Goal: Task Accomplishment & Management: Use online tool/utility

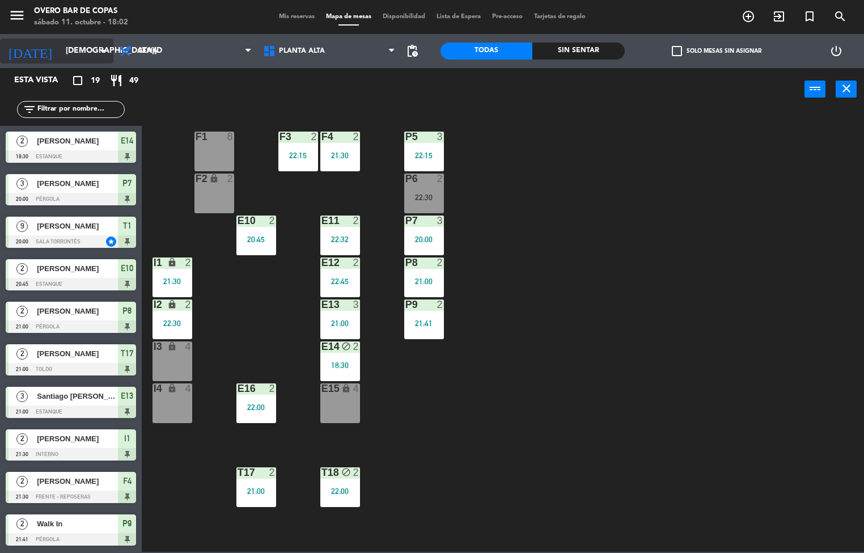
click at [69, 46] on input "[DEMOGRAPHIC_DATA][DATE]" at bounding box center [114, 51] width 108 height 20
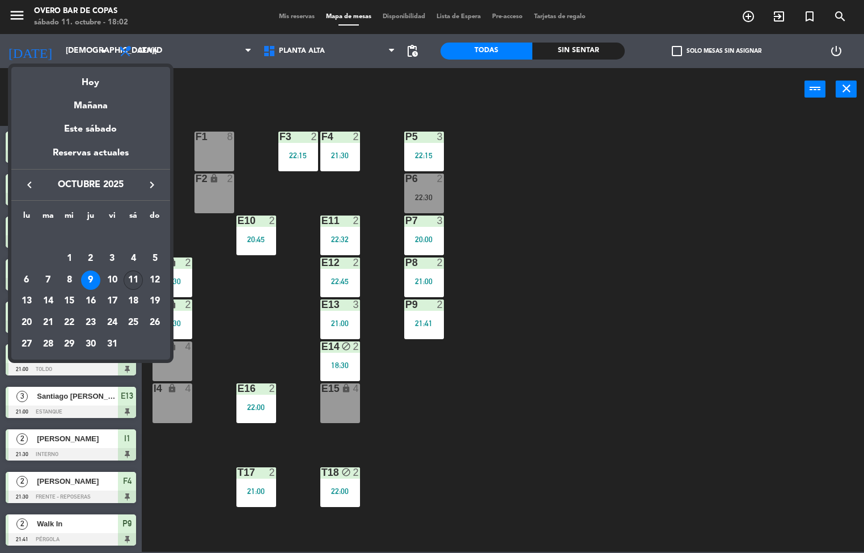
click at [134, 278] on div "11" at bounding box center [133, 279] width 19 height 19
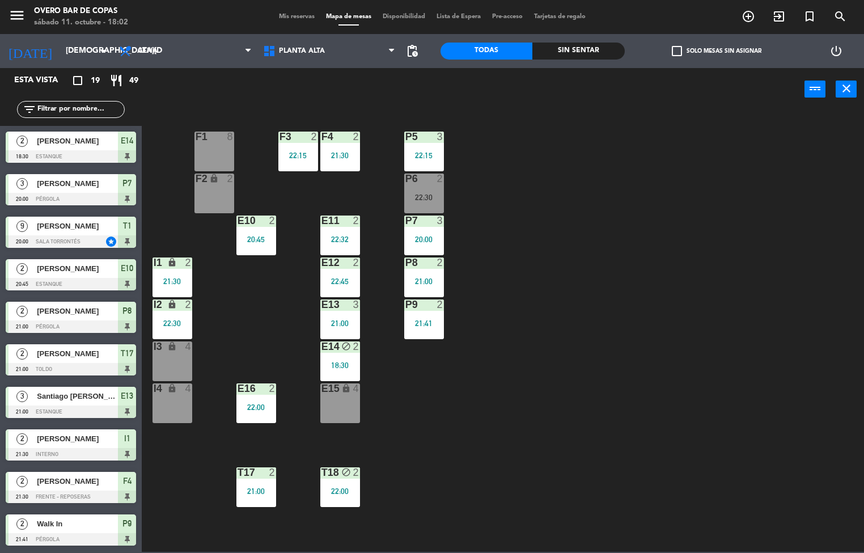
type input "[DATE]"
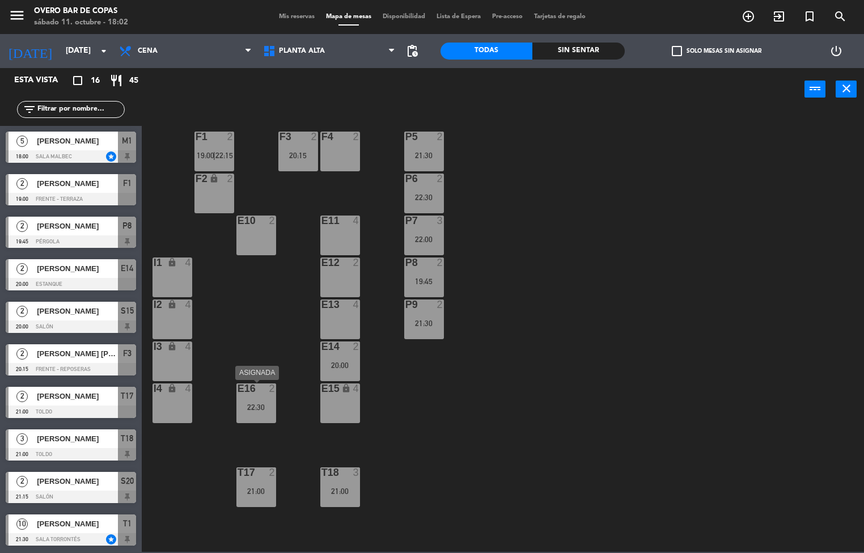
click at [252, 395] on div "E16 2 22:30" at bounding box center [256, 403] width 40 height 40
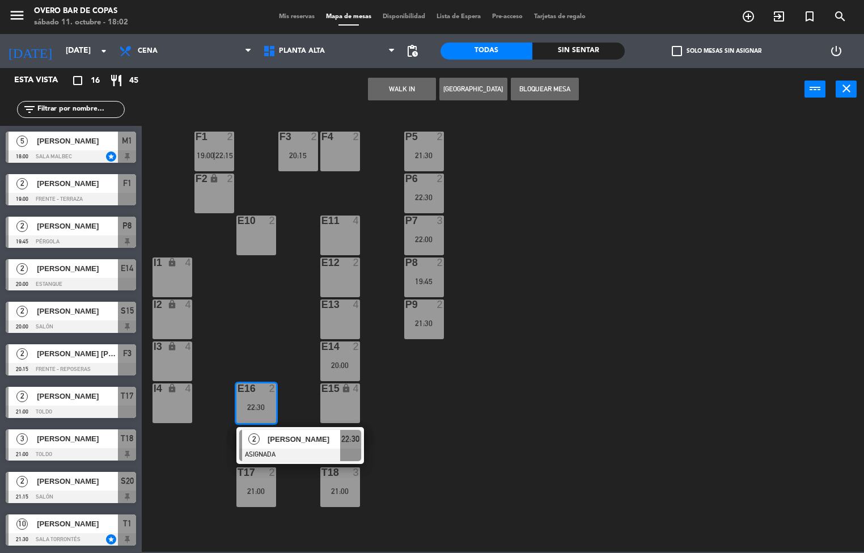
click at [177, 274] on div "I1 lock 4" at bounding box center [173, 277] width 40 height 40
click at [436, 92] on button "Mover" at bounding box center [438, 89] width 68 height 23
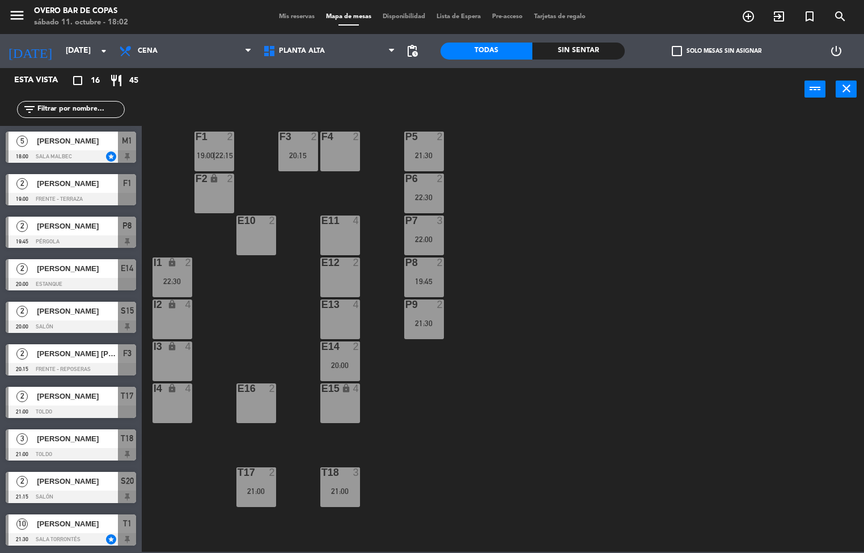
drag, startPoint x: 245, startPoint y: 407, endPoint x: 250, endPoint y: 402, distance: 7.2
click at [247, 406] on div "E16 2" at bounding box center [256, 403] width 40 height 40
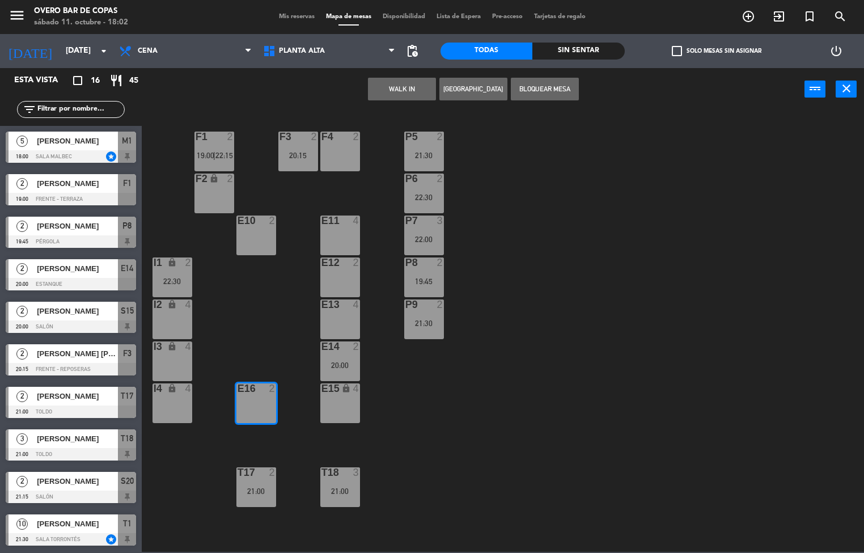
click at [546, 85] on button "Bloquear Mesa" at bounding box center [545, 89] width 68 height 23
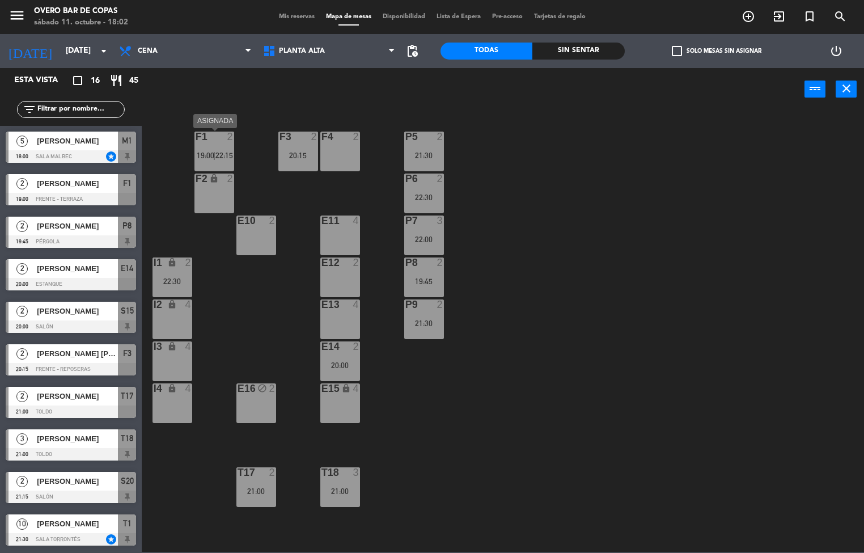
click at [213, 145] on div "F1 2 19:00 | 22:15" at bounding box center [214, 152] width 40 height 40
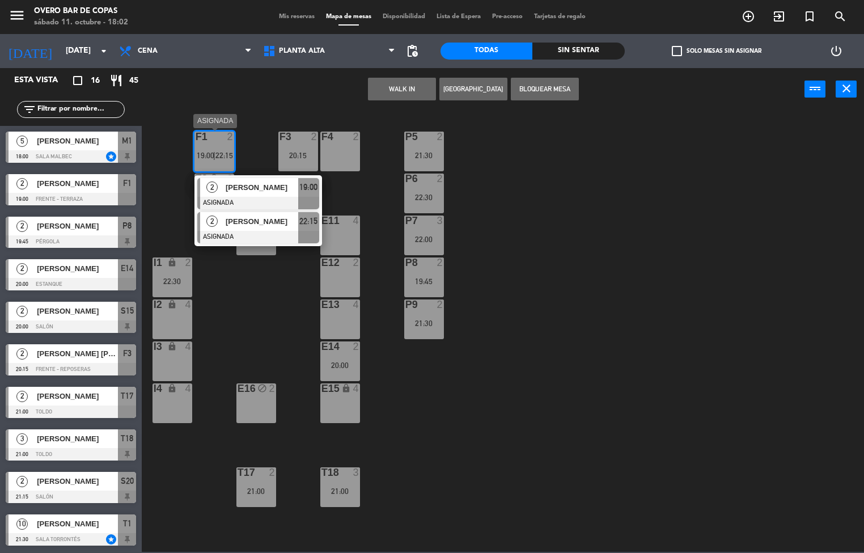
click at [248, 228] on div "[PERSON_NAME]" at bounding box center [261, 221] width 74 height 19
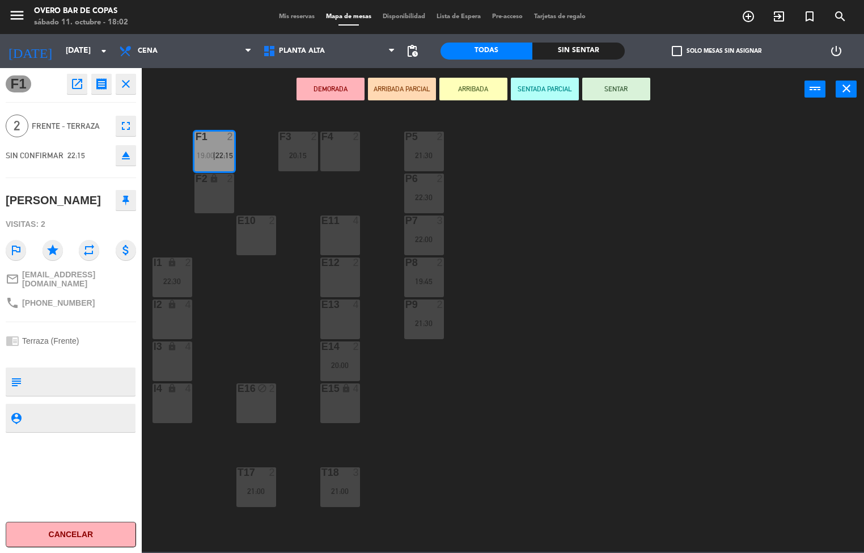
click at [338, 157] on div "F4 2" at bounding box center [340, 152] width 40 height 40
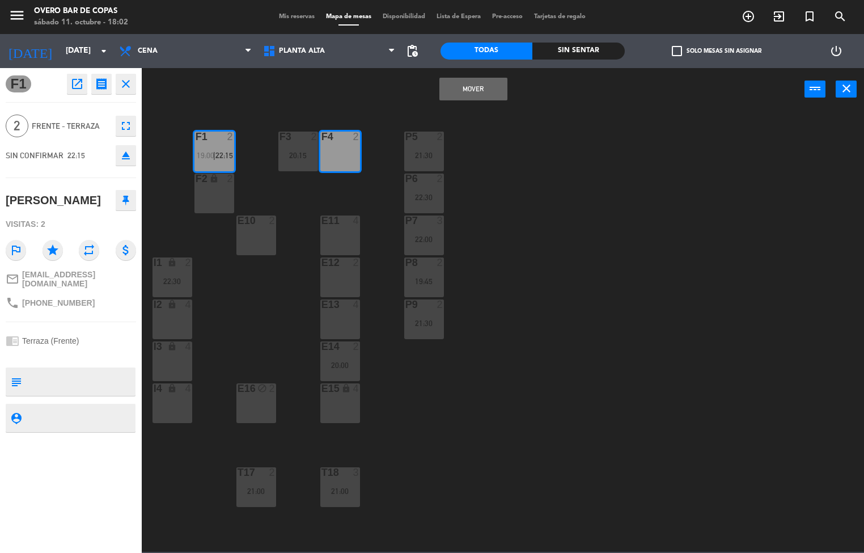
click at [502, 88] on button "Mover" at bounding box center [473, 89] width 68 height 23
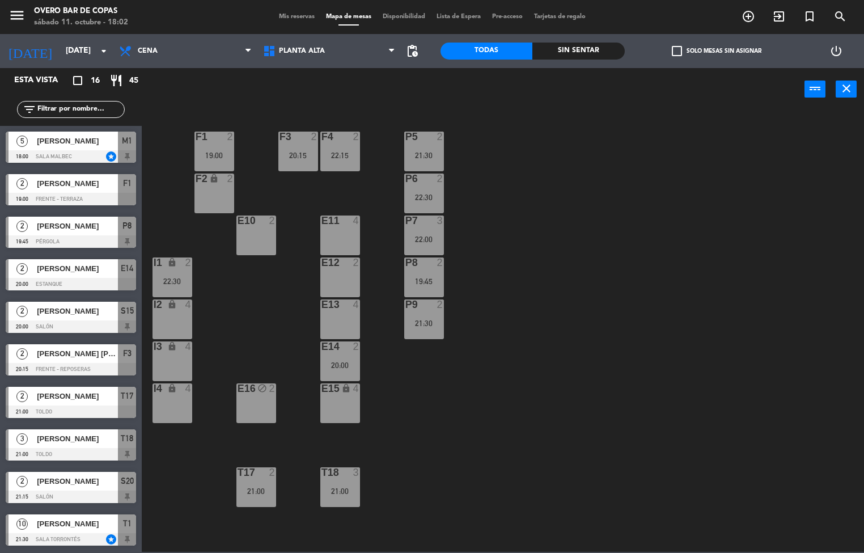
scroll to position [116, 0]
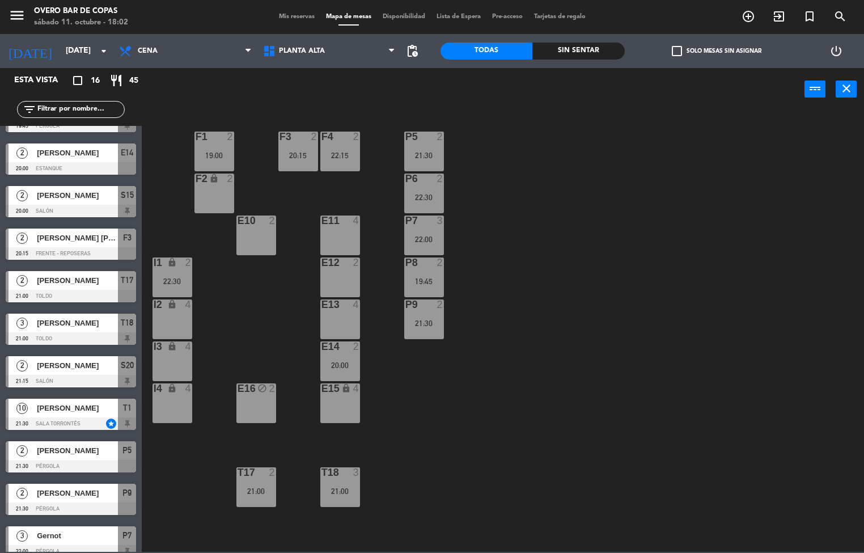
click at [221, 147] on div "F1 2 19:00" at bounding box center [214, 152] width 40 height 40
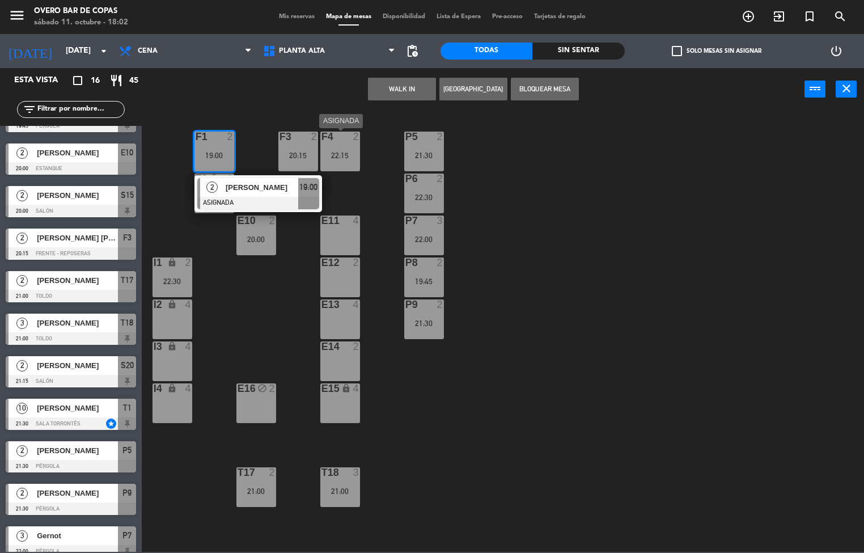
click at [337, 148] on div "F4 2 22:15" at bounding box center [340, 152] width 40 height 40
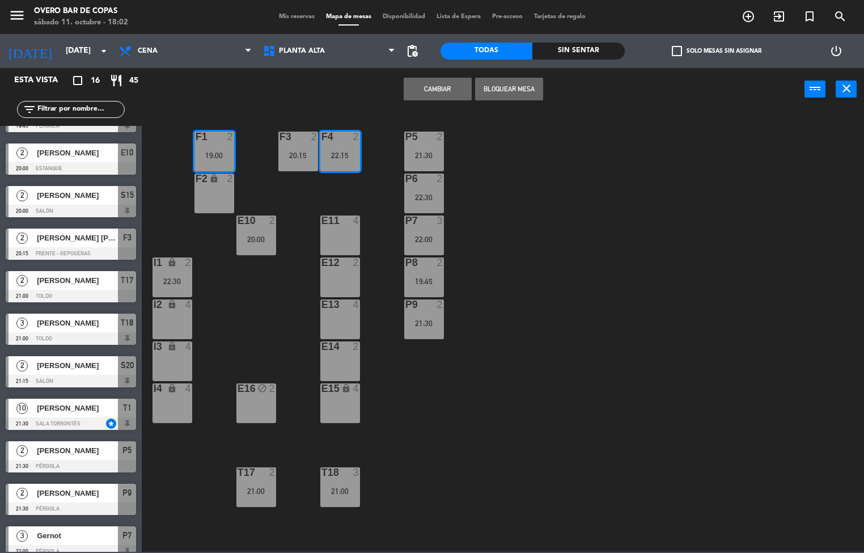
click at [437, 90] on button "Cambiar" at bounding box center [438, 89] width 68 height 23
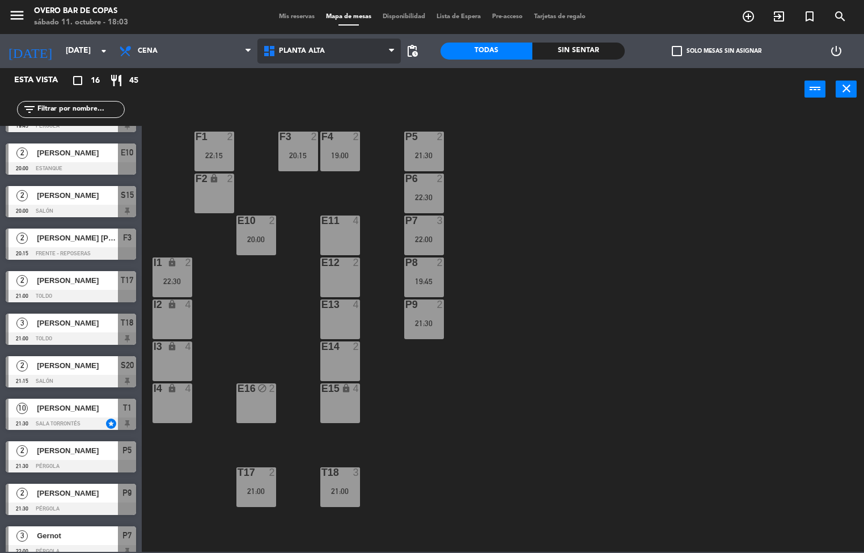
click at [303, 55] on span "Planta Alta" at bounding box center [329, 51] width 144 height 25
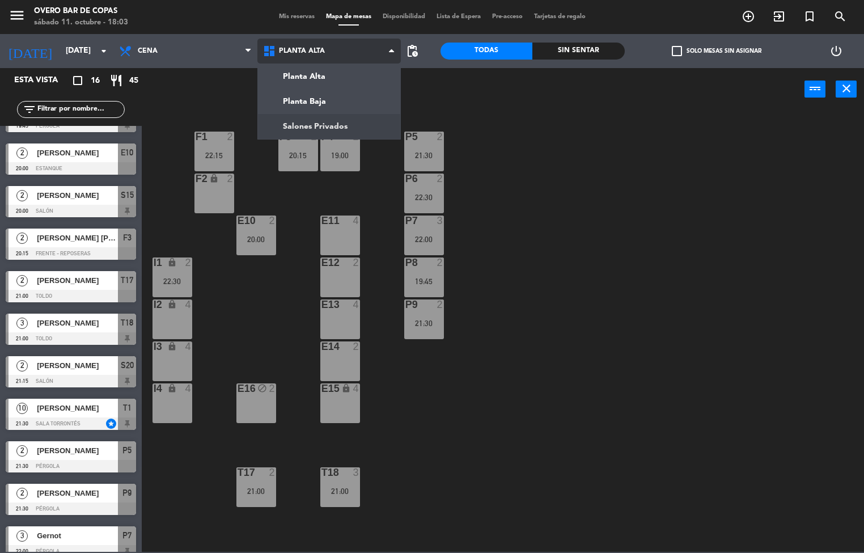
click at [323, 122] on ng-component "menu Overo Bar de Copas [DATE] 11. octubre - 18:03 Mis reservas Mapa de mesas D…" at bounding box center [432, 276] width 864 height 552
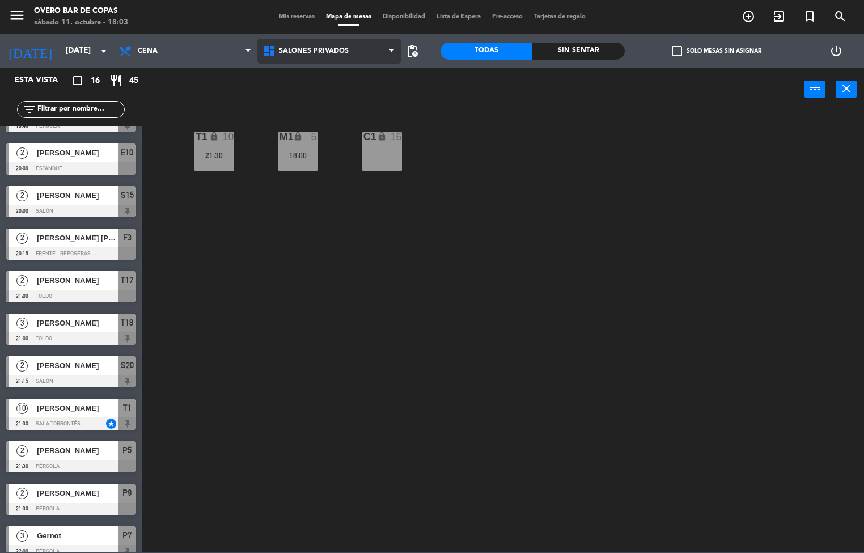
click at [323, 58] on span "Salones Privados" at bounding box center [329, 51] width 144 height 25
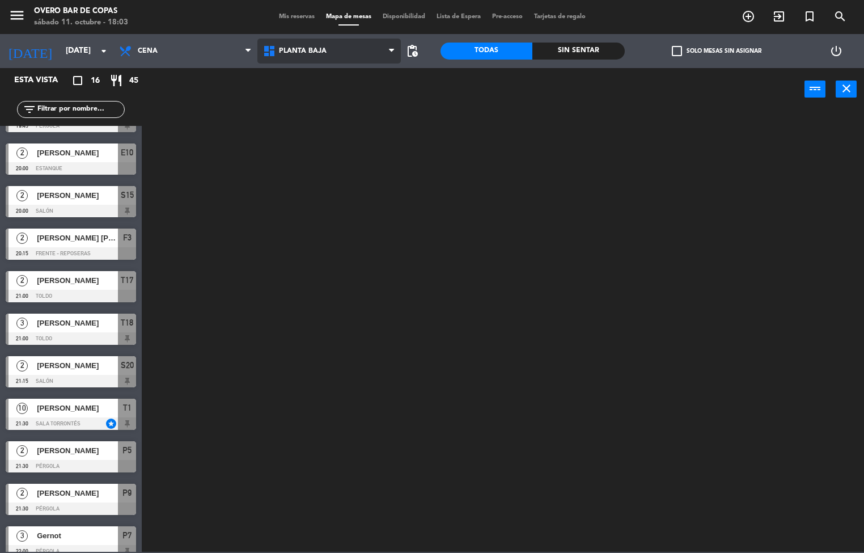
click at [316, 98] on ng-component "menu Overo Bar de Copas [DATE] 11. octubre - 18:03 Mis reservas Mapa de mesas D…" at bounding box center [432, 276] width 864 height 552
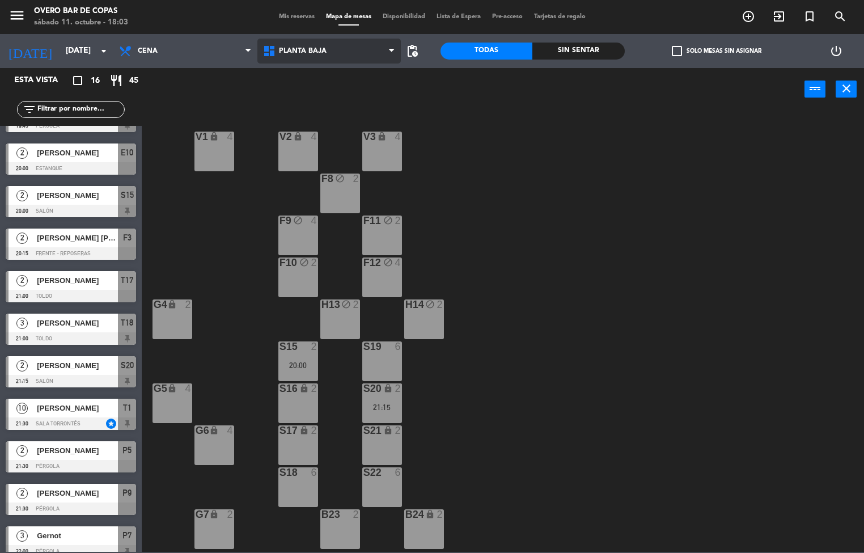
click at [332, 46] on span "Planta Baja" at bounding box center [329, 51] width 144 height 25
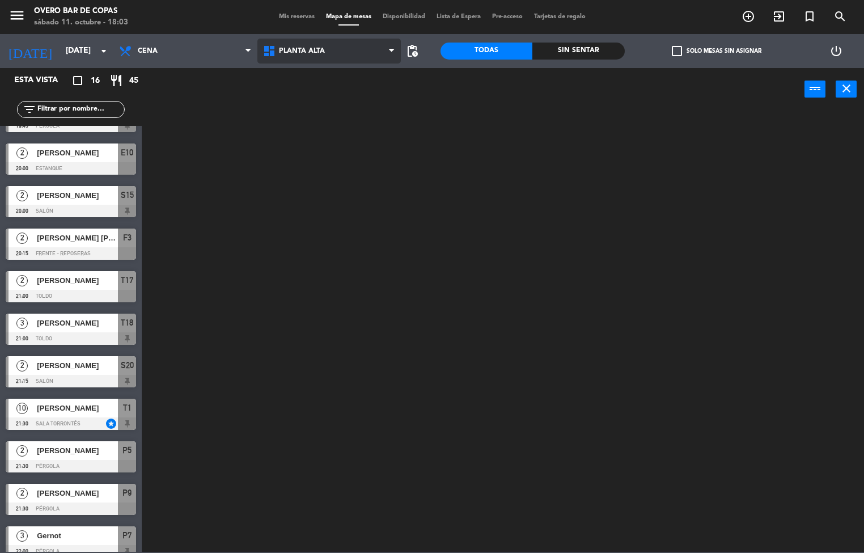
click at [330, 70] on ng-component "menu Overo Bar de Copas [DATE] 11. octubre - 18:03 Mis reservas Mapa de mesas D…" at bounding box center [432, 276] width 864 height 552
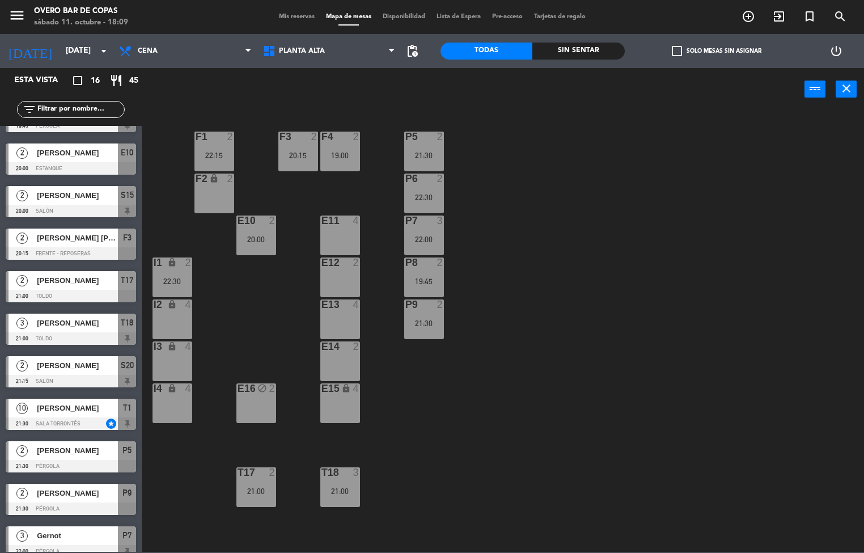
click at [85, 104] on input "text" at bounding box center [80, 109] width 88 height 12
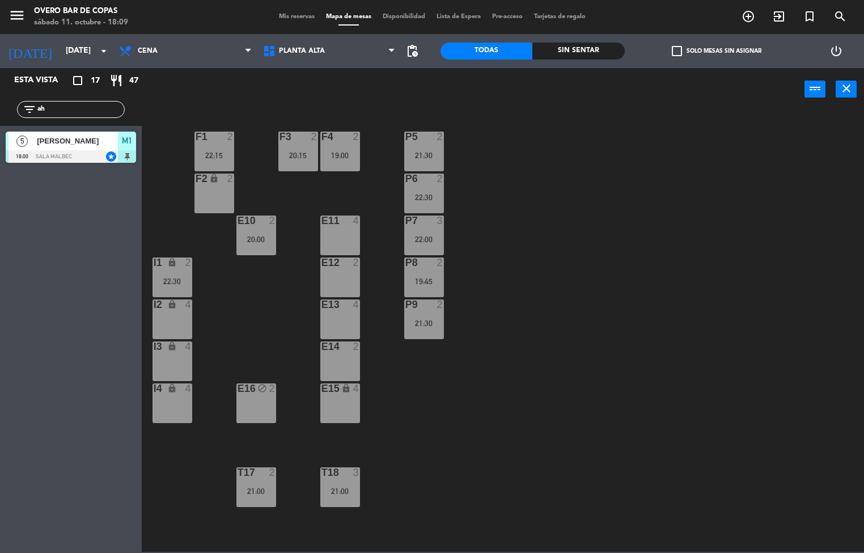
scroll to position [0, 0]
type input "a"
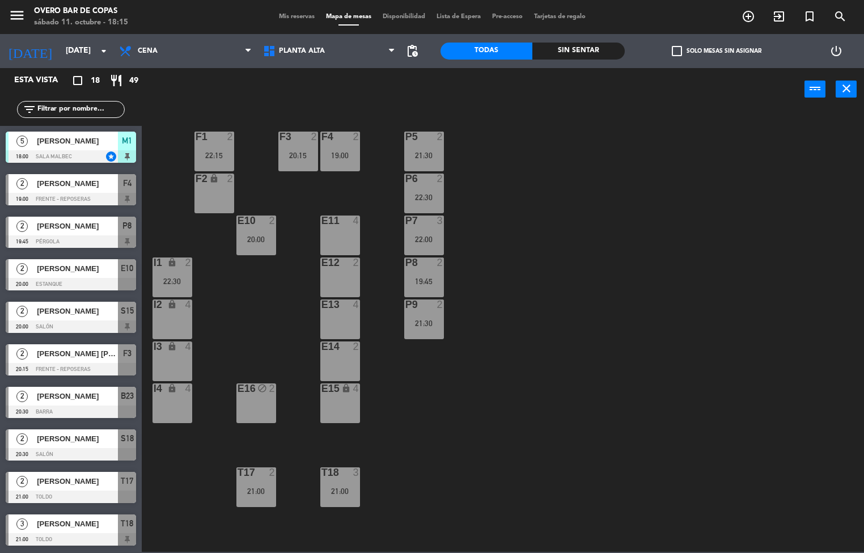
click at [177, 303] on div "lock" at bounding box center [172, 304] width 19 height 11
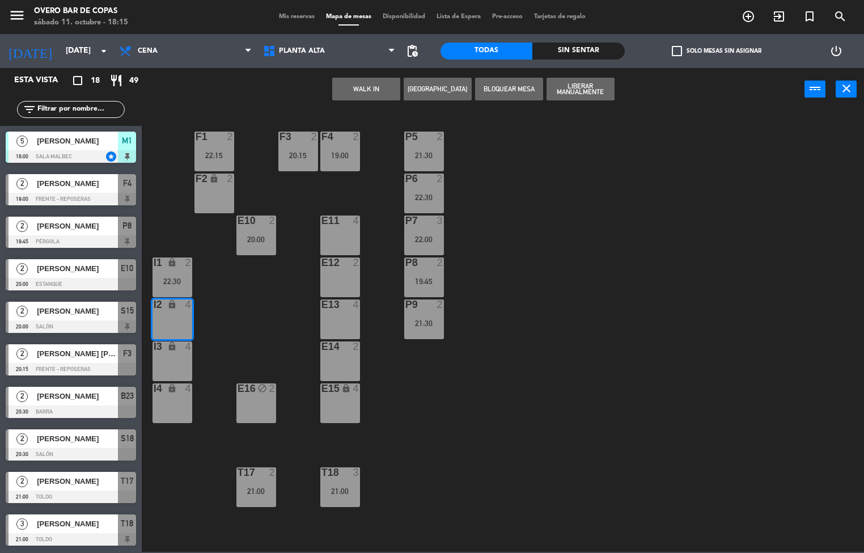
click at [485, 96] on button "Bloquear Mesa" at bounding box center [509, 89] width 68 height 23
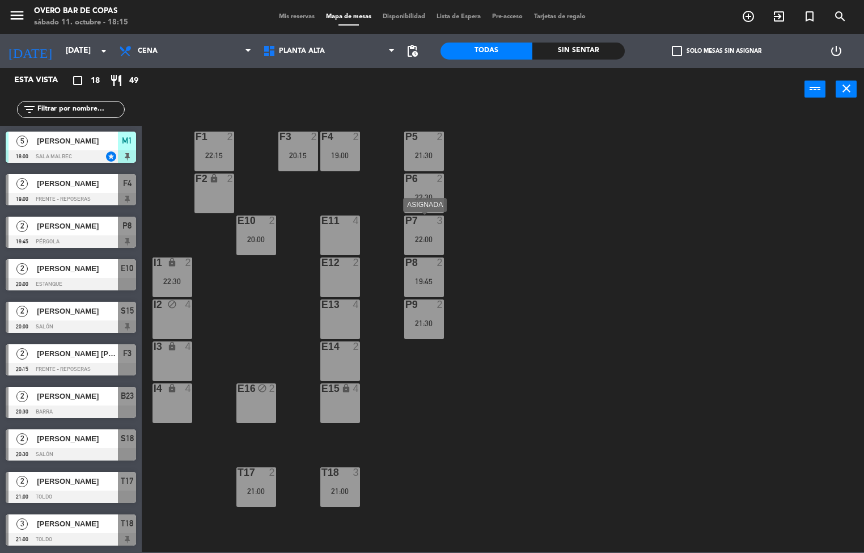
click at [431, 240] on div "22:00" at bounding box center [424, 239] width 40 height 8
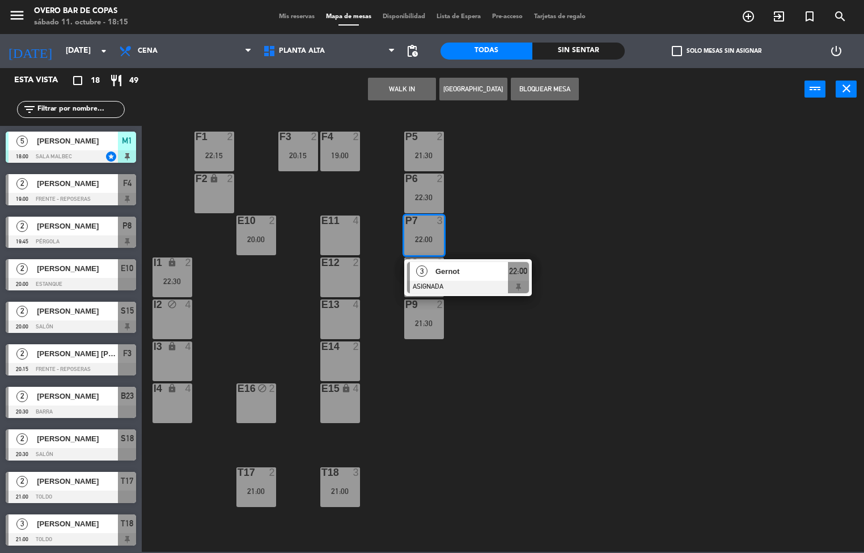
click at [402, 92] on button "WALK IN" at bounding box center [402, 89] width 68 height 23
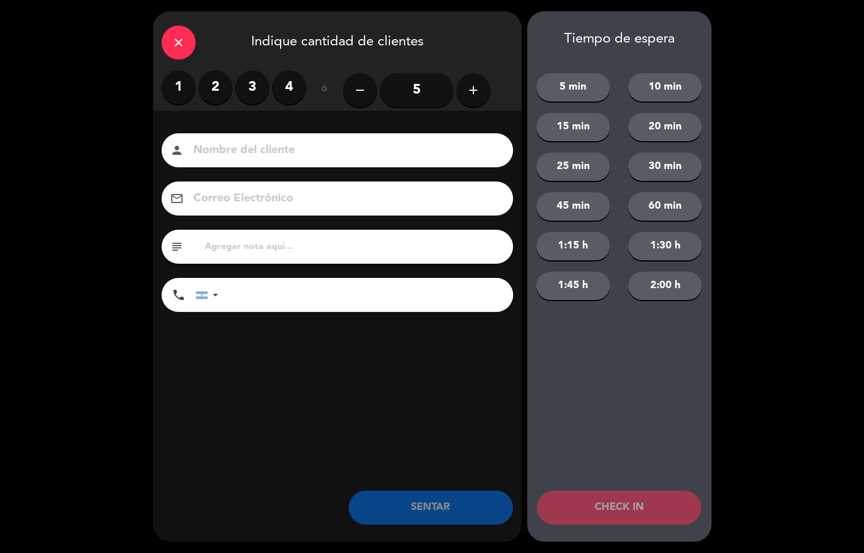
click at [264, 91] on label "3" at bounding box center [252, 87] width 34 height 34
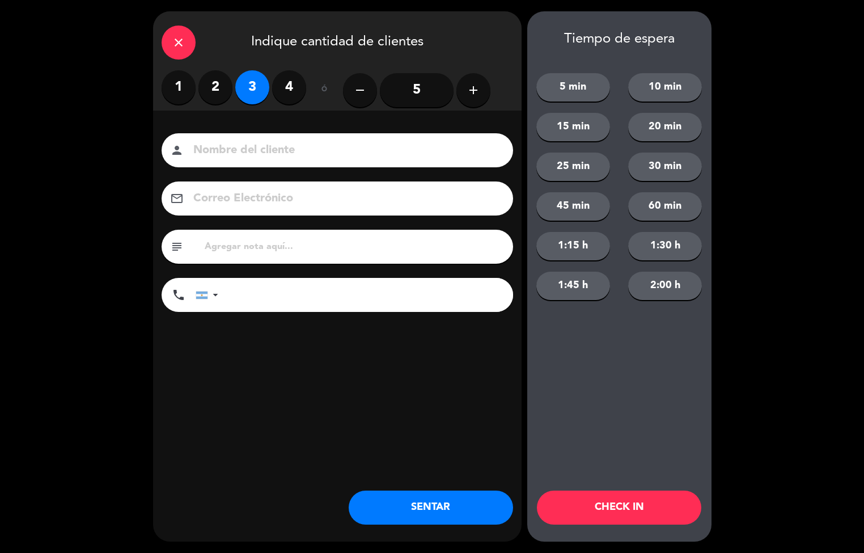
click at [434, 511] on button "SENTAR" at bounding box center [431, 507] width 164 height 34
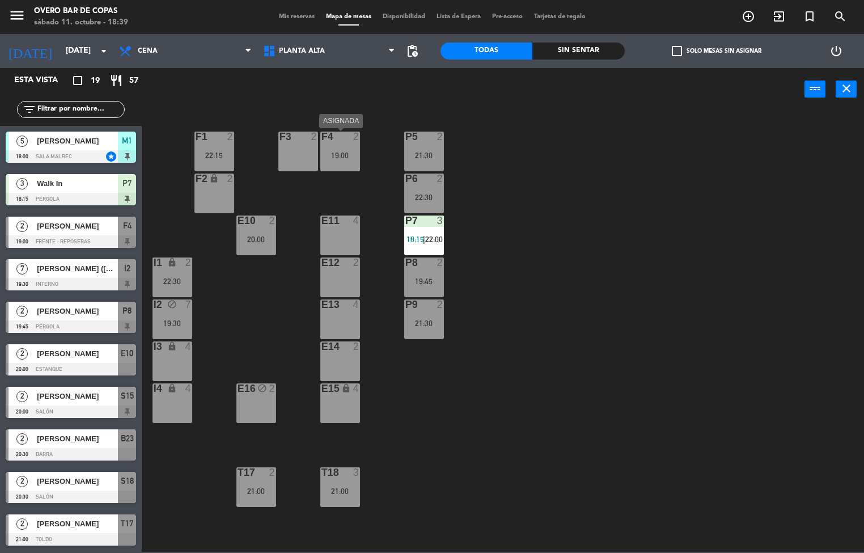
click at [333, 151] on div "19:00" at bounding box center [340, 155] width 40 height 8
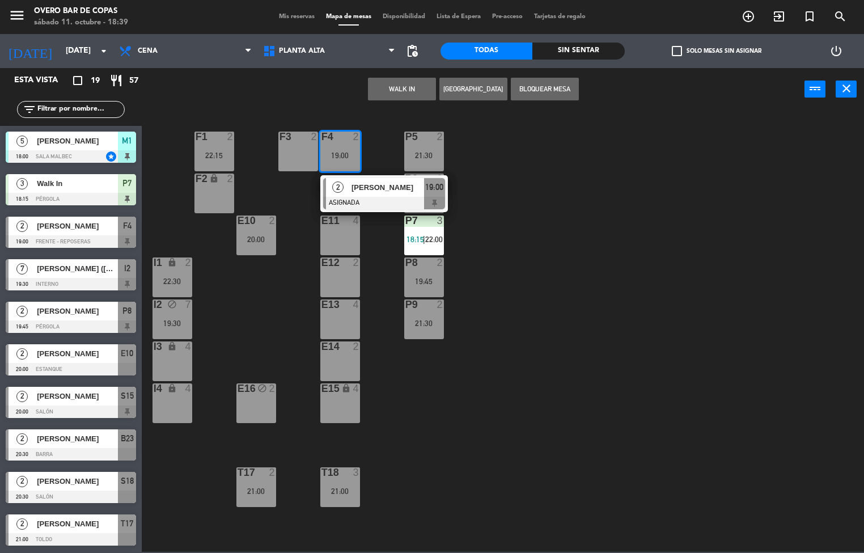
click at [305, 150] on div "F3 2" at bounding box center [298, 152] width 40 height 40
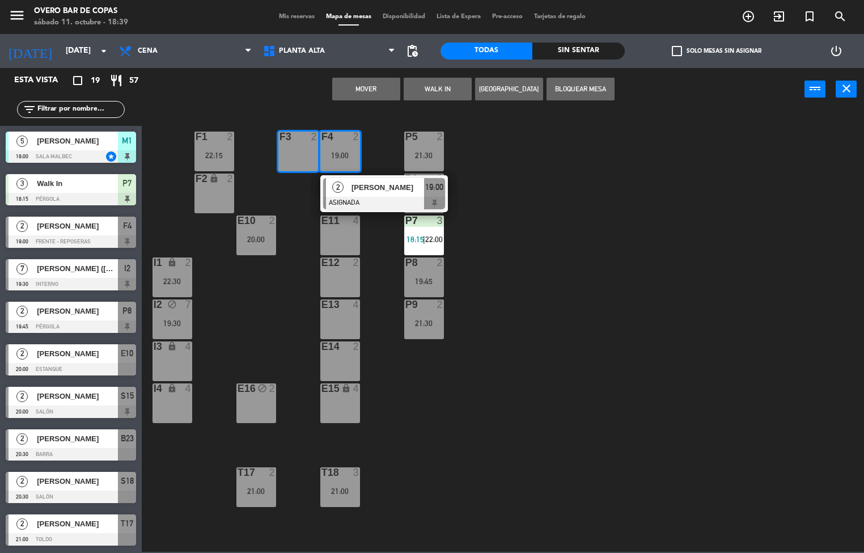
click at [388, 91] on button "Mover" at bounding box center [366, 89] width 68 height 23
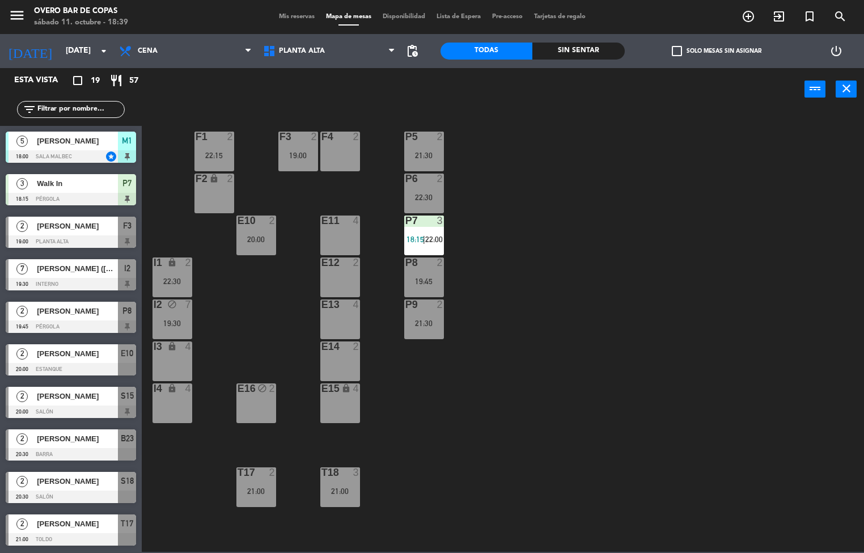
click at [331, 151] on div "F4 2" at bounding box center [340, 152] width 40 height 40
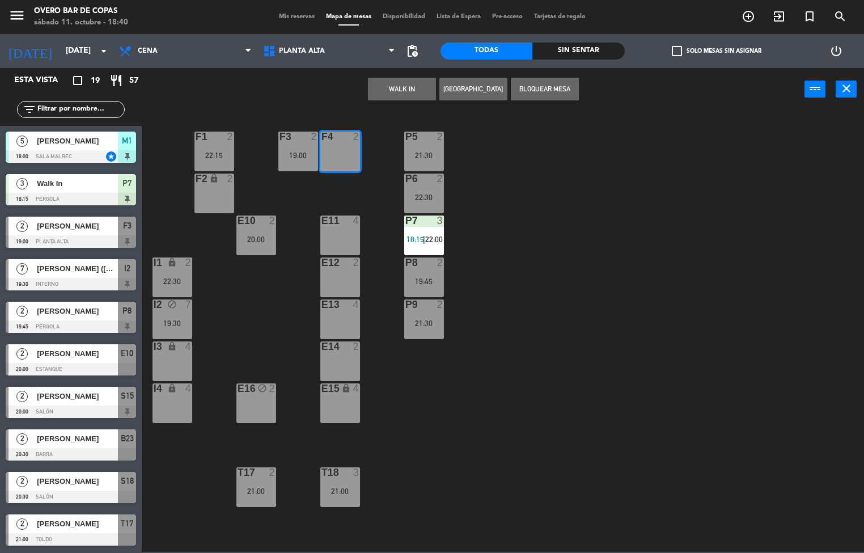
click at [386, 95] on button "WALK IN" at bounding box center [402, 89] width 68 height 23
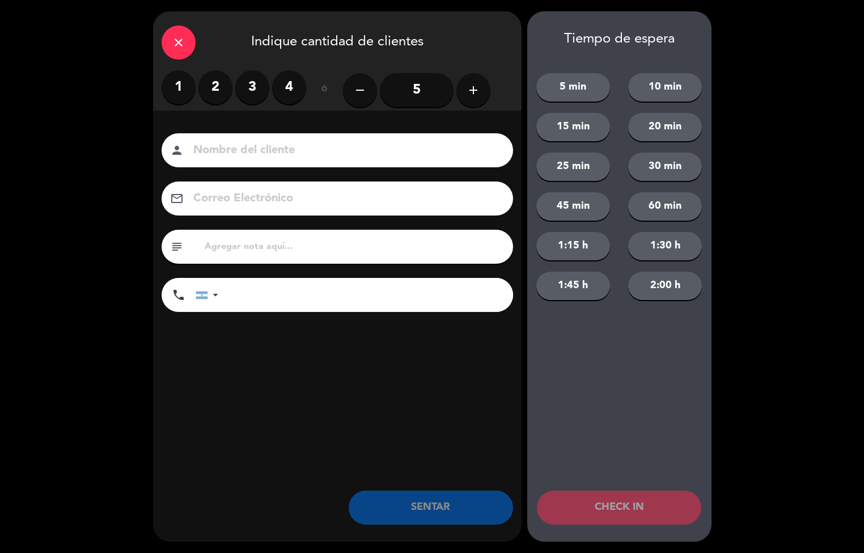
click at [216, 89] on label "2" at bounding box center [215, 87] width 34 height 34
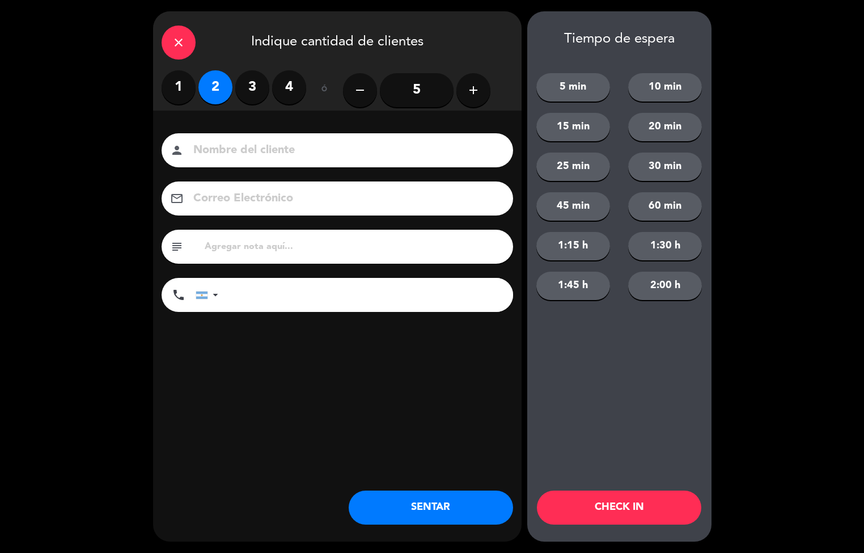
click at [418, 497] on button "SENTAR" at bounding box center [431, 507] width 164 height 34
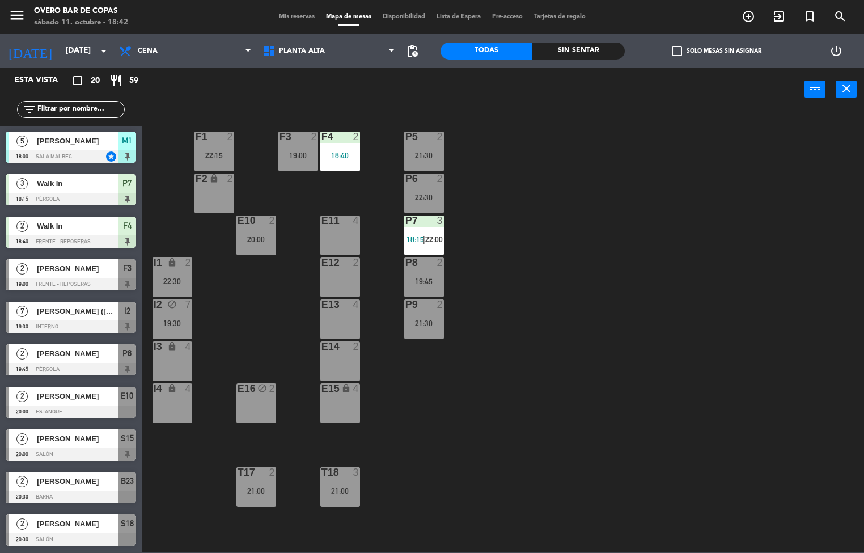
click at [689, 213] on div "P5 2 21:30 F1 2 22:15 F3 2 19:00 F4 2 18:40 P6 2 22:30 F2 lock 2 P7 3 18:15 | 2…" at bounding box center [507, 331] width 714 height 440
